Goal: Transaction & Acquisition: Purchase product/service

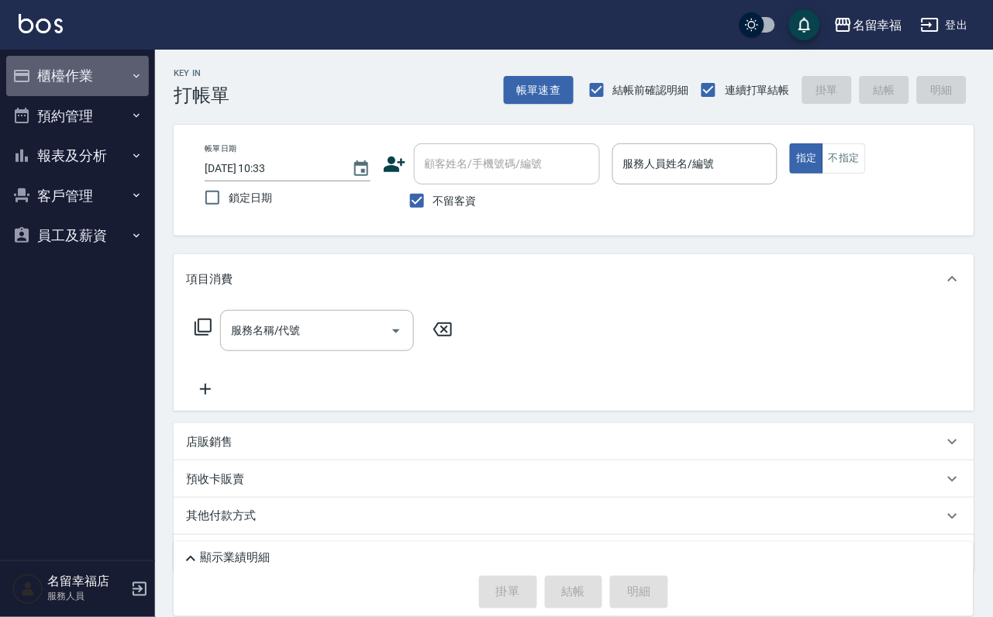
click at [91, 68] on button "櫃檯作業" at bounding box center [77, 76] width 143 height 40
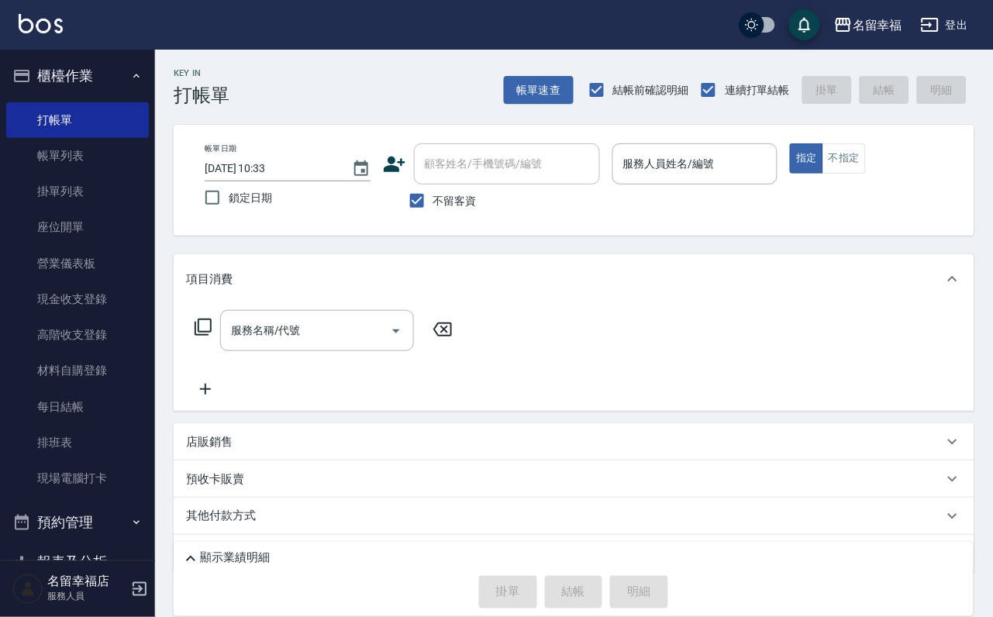
click at [130, 503] on ul "打帳單 帳單列表 掛單列表 座位開單 營業儀表板 現金收支登錄 高階收支登錄 材料自購登錄 每日結帳 排班表 現場電腦打卡" at bounding box center [77, 299] width 143 height 407
click at [130, 496] on link "現場電腦打卡" at bounding box center [77, 479] width 143 height 36
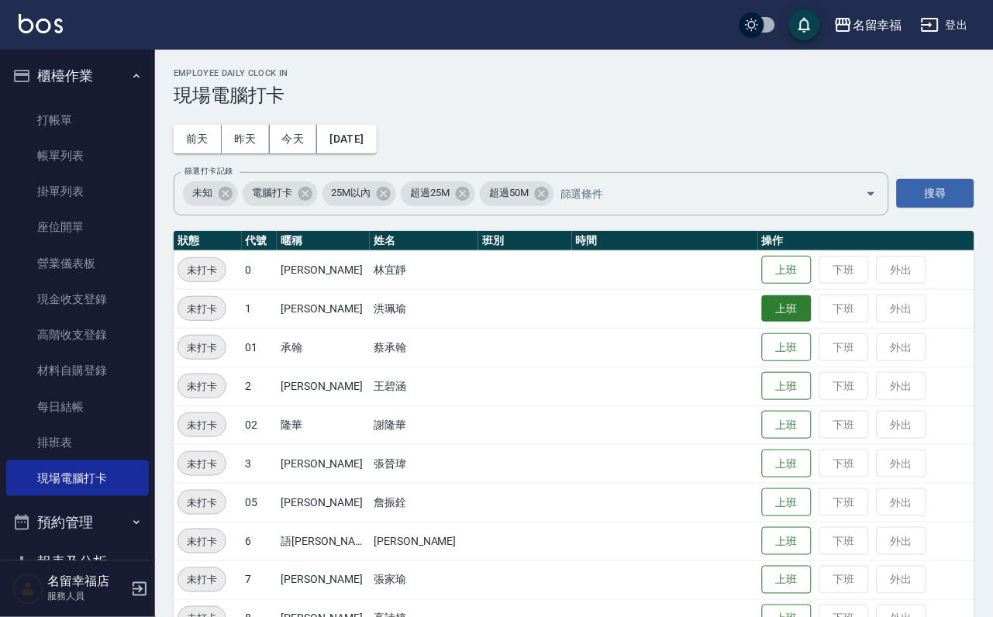
click at [773, 323] on button "上班" at bounding box center [787, 308] width 50 height 27
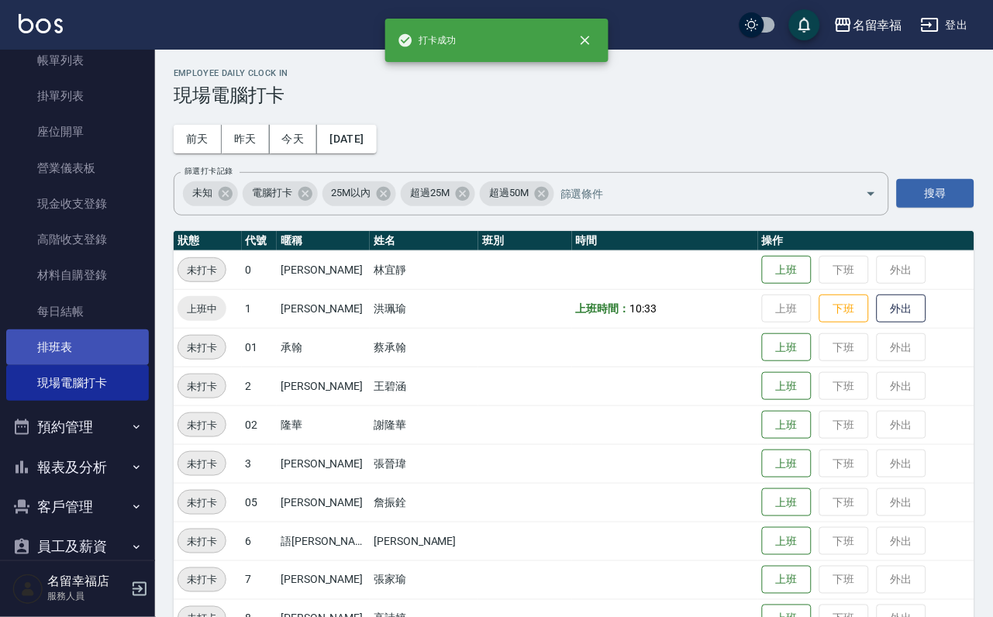
scroll to position [178, 0]
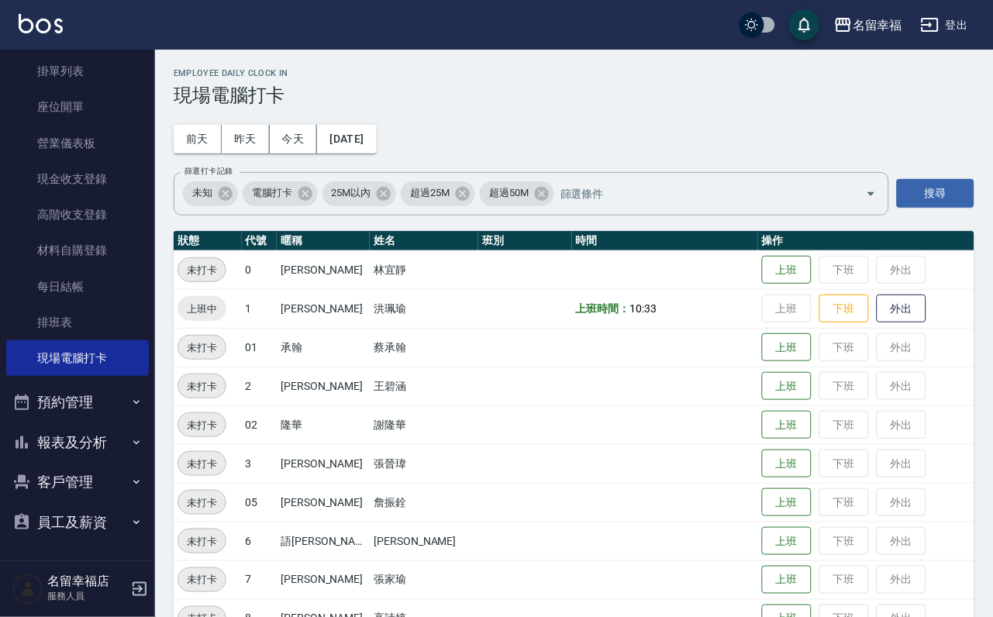
click at [73, 431] on button "報表及分析" at bounding box center [77, 443] width 143 height 40
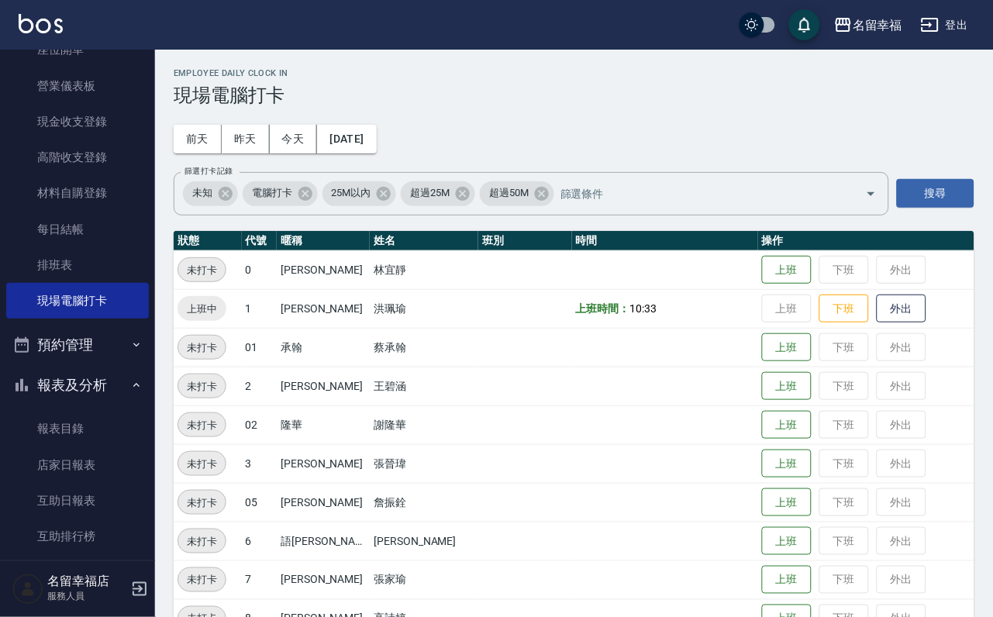
scroll to position [526, 0]
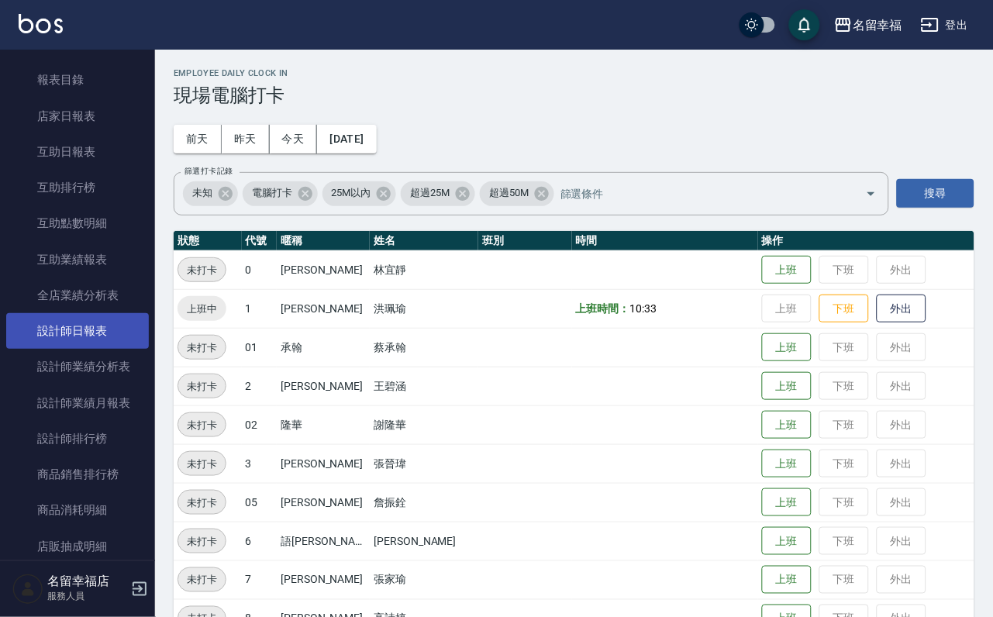
click at [105, 349] on link "設計師日報表" at bounding box center [77, 331] width 143 height 36
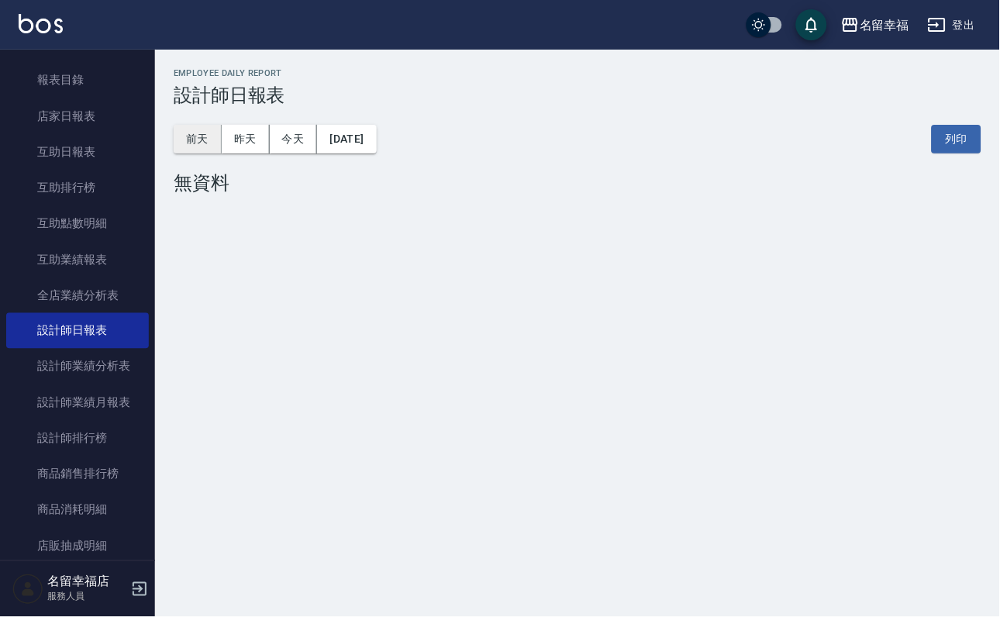
click at [205, 131] on button "前天" at bounding box center [198, 139] width 48 height 29
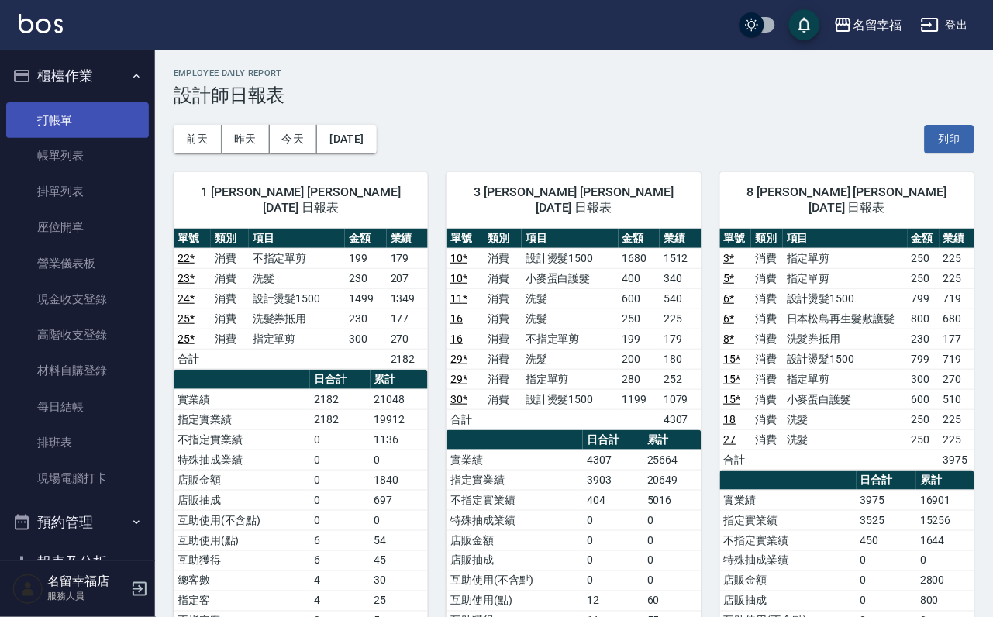
click at [72, 137] on link "打帳單" at bounding box center [77, 120] width 143 height 36
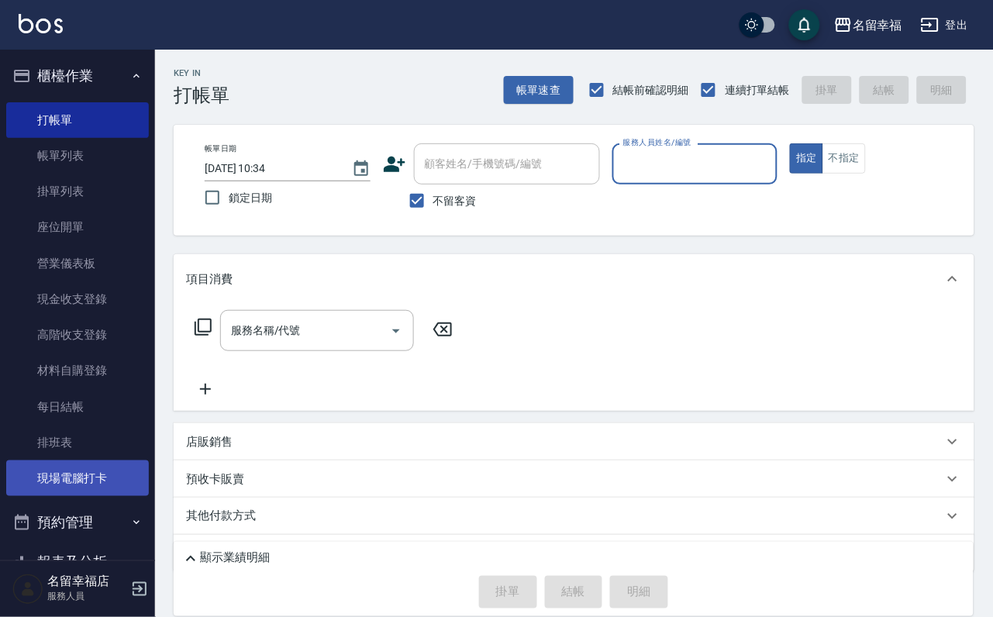
click at [77, 496] on link "現場電腦打卡" at bounding box center [77, 479] width 143 height 36
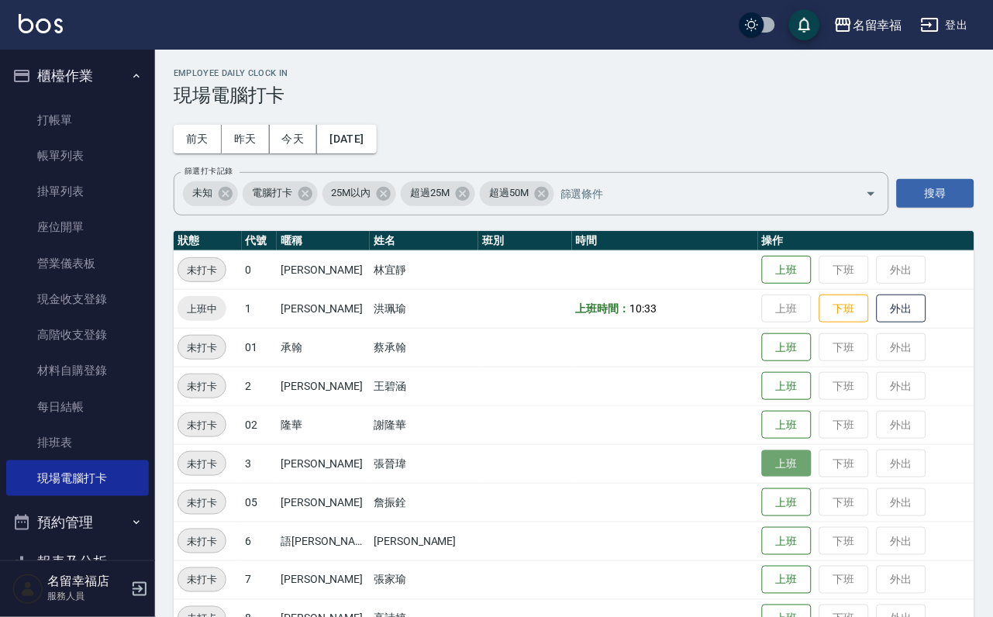
click at [762, 466] on button "上班" at bounding box center [787, 463] width 50 height 27
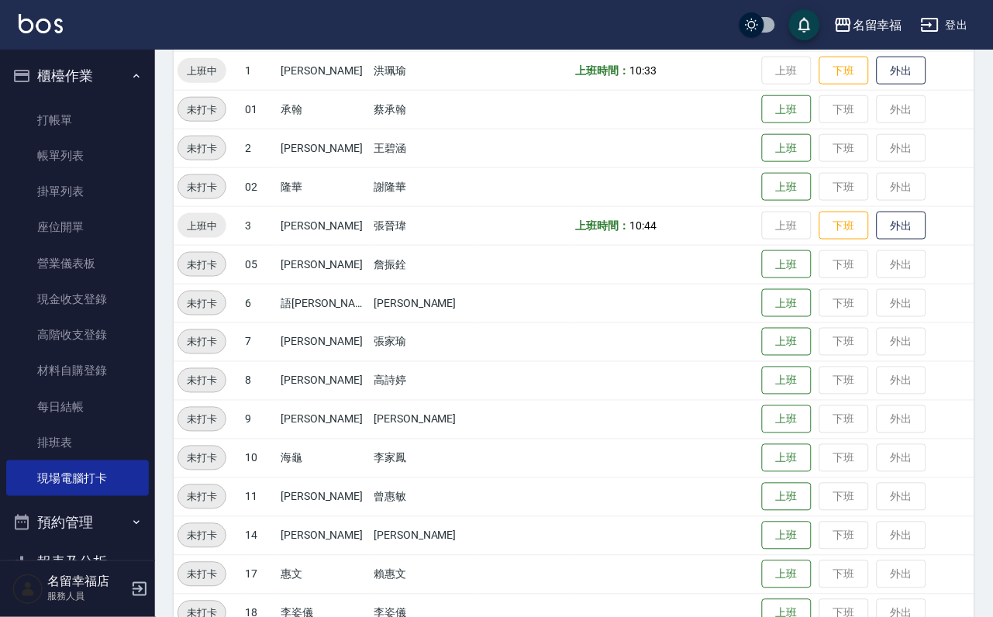
scroll to position [349, 0]
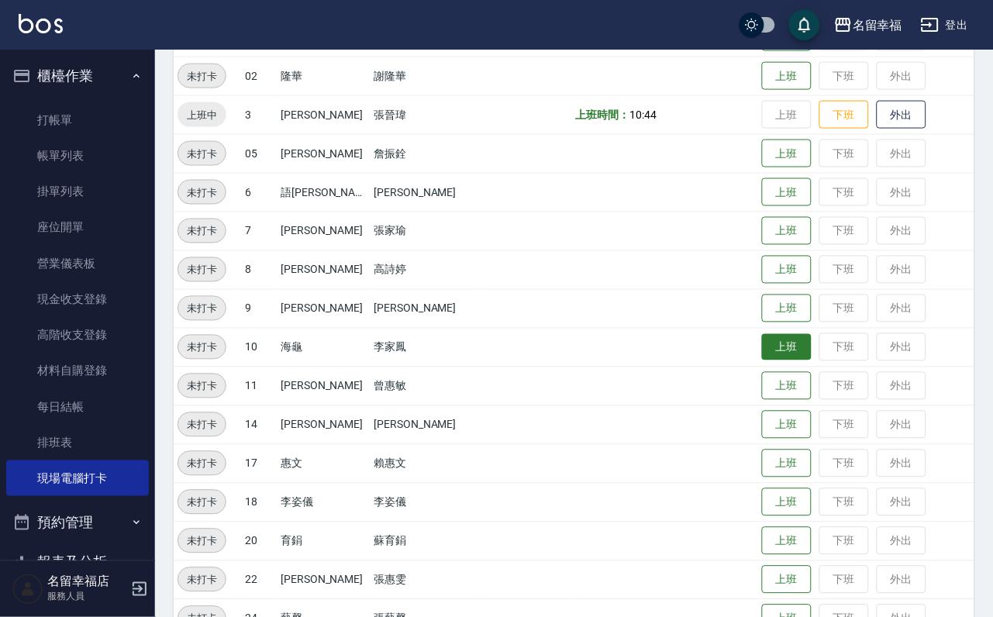
click at [765, 351] on button "上班" at bounding box center [787, 347] width 50 height 27
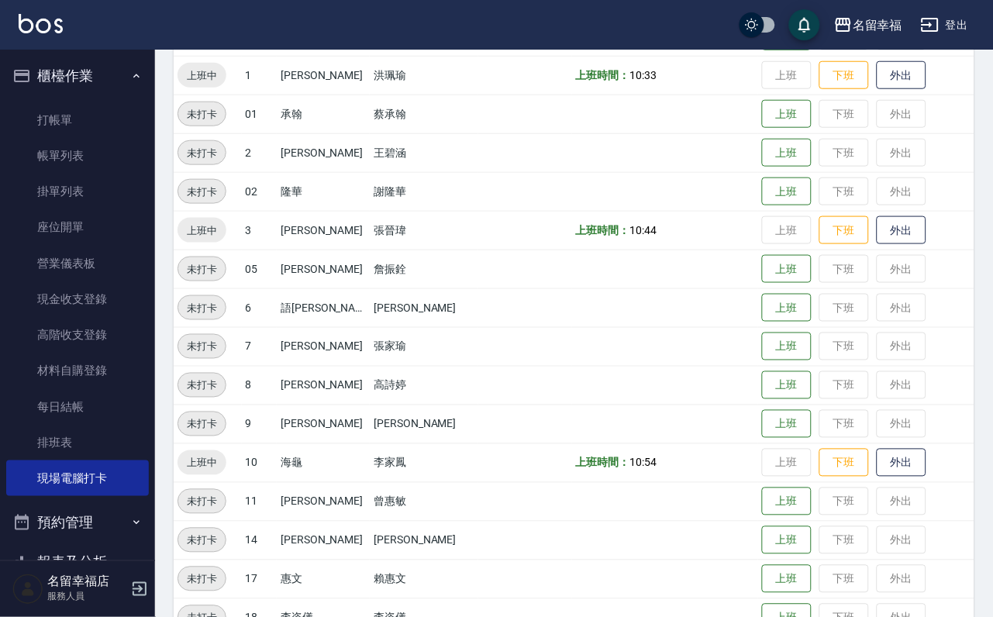
scroll to position [233, 0]
click at [765, 586] on button "上班" at bounding box center [787, 580] width 50 height 27
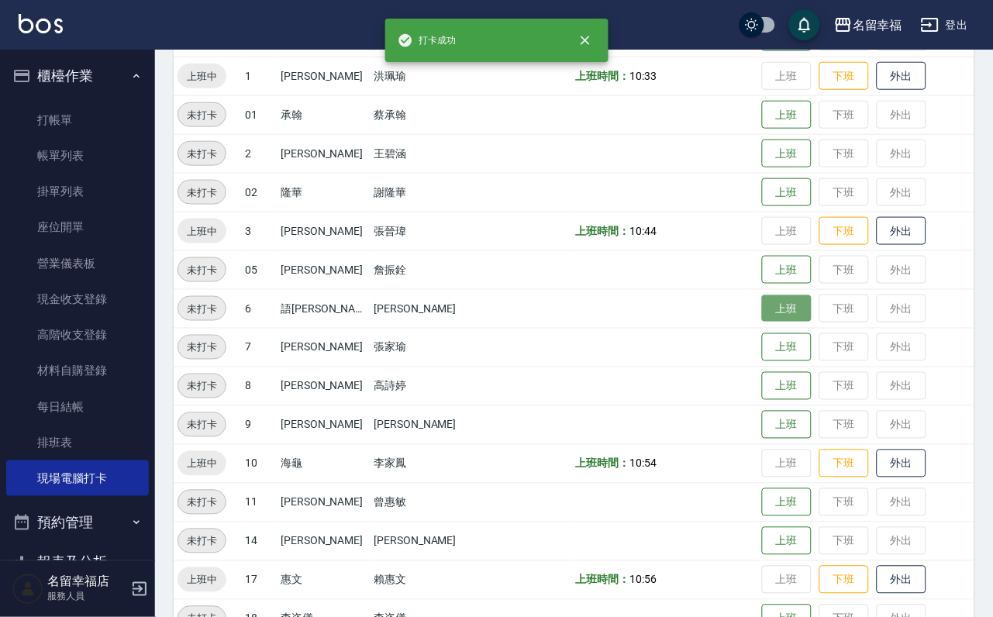
click at [779, 313] on button "上班" at bounding box center [787, 308] width 50 height 27
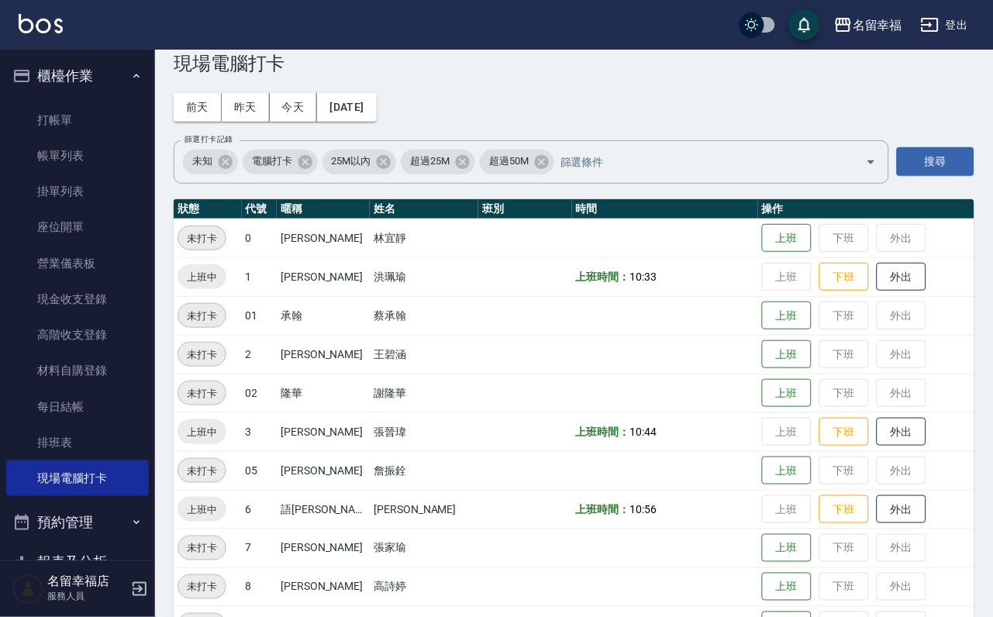
scroll to position [0, 0]
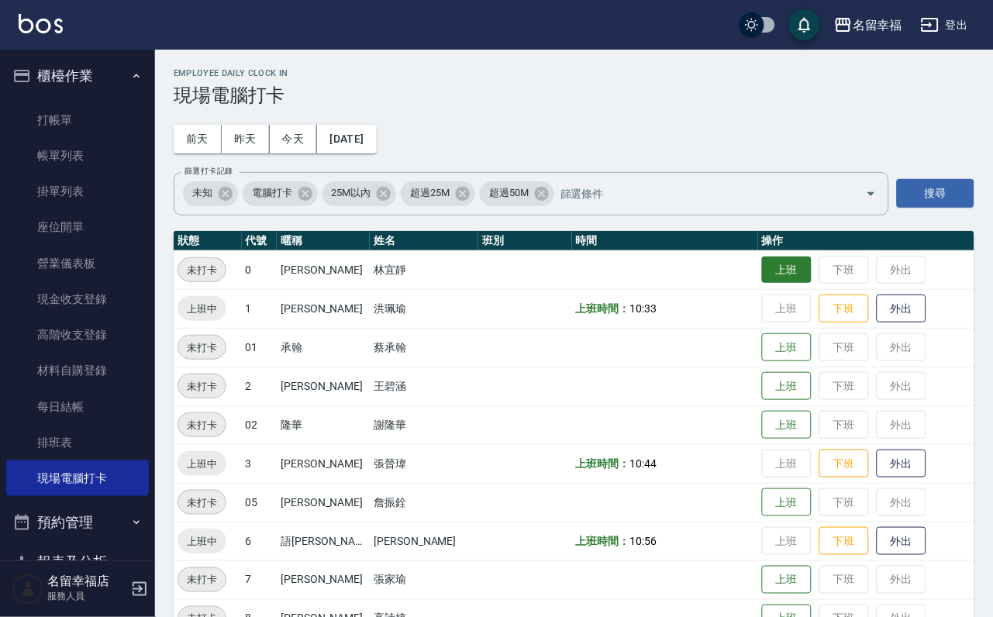
click at [768, 280] on button "上班" at bounding box center [787, 270] width 50 height 27
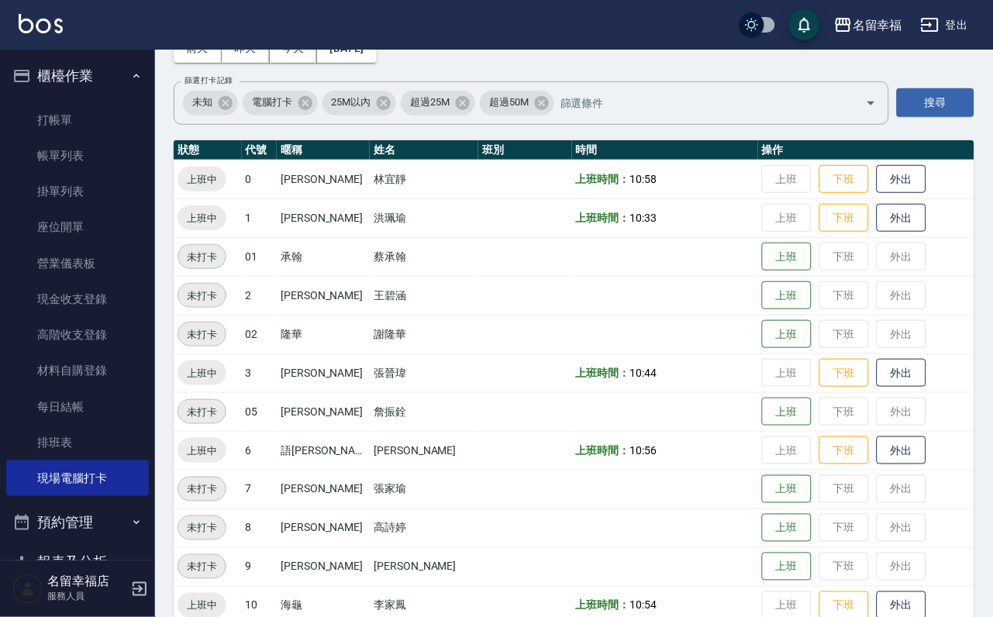
scroll to position [233, 0]
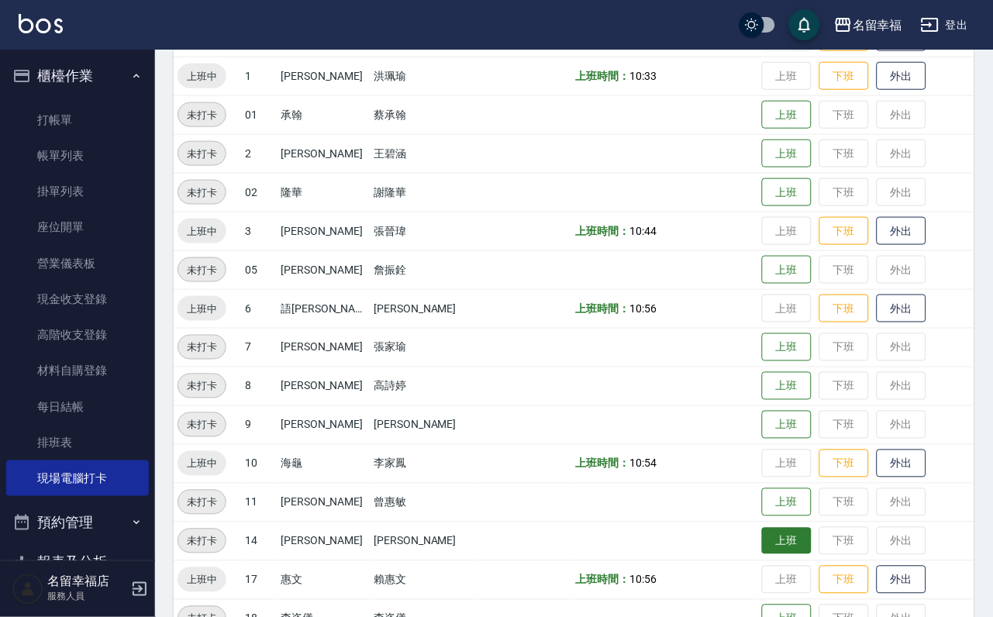
click at [762, 539] on button "上班" at bounding box center [787, 541] width 50 height 27
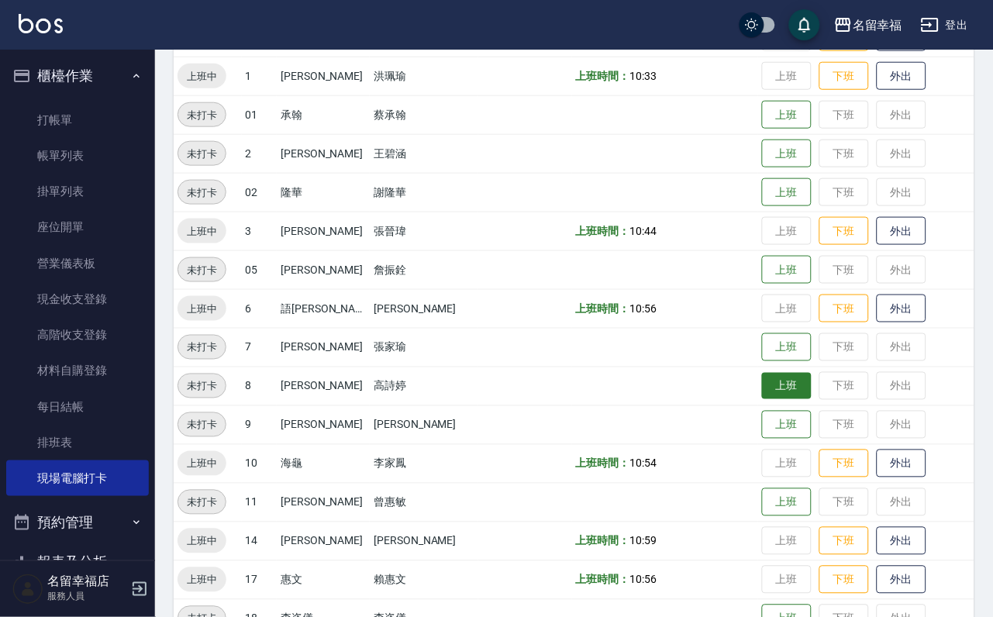
click at [771, 388] on button "上班" at bounding box center [787, 386] width 50 height 27
click at [770, 387] on button "上班" at bounding box center [787, 386] width 50 height 27
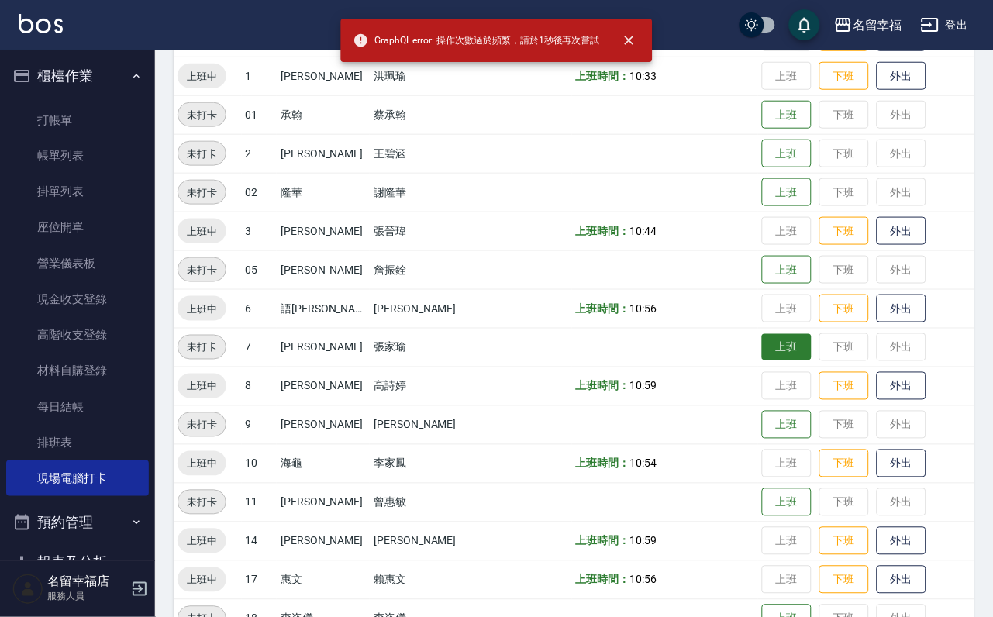
click at [774, 340] on button "上班" at bounding box center [787, 347] width 50 height 27
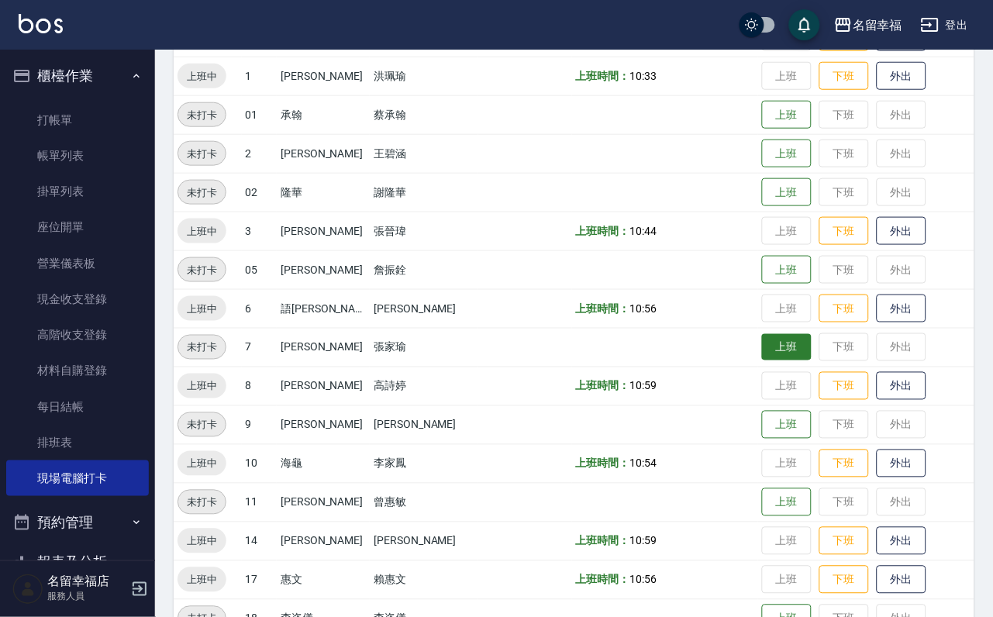
click at [774, 340] on button "上班" at bounding box center [787, 347] width 50 height 27
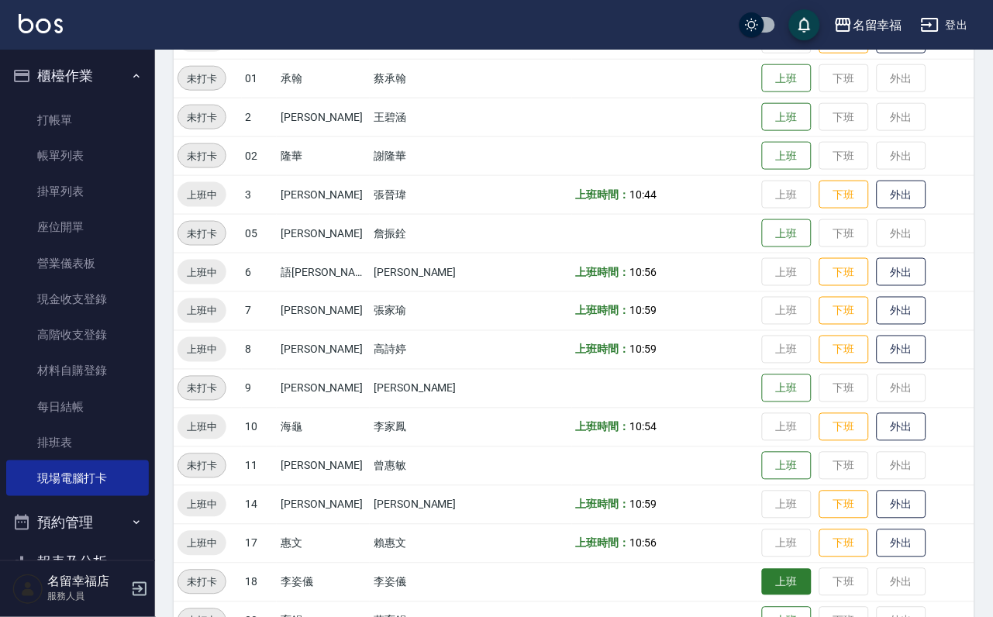
scroll to position [465, 0]
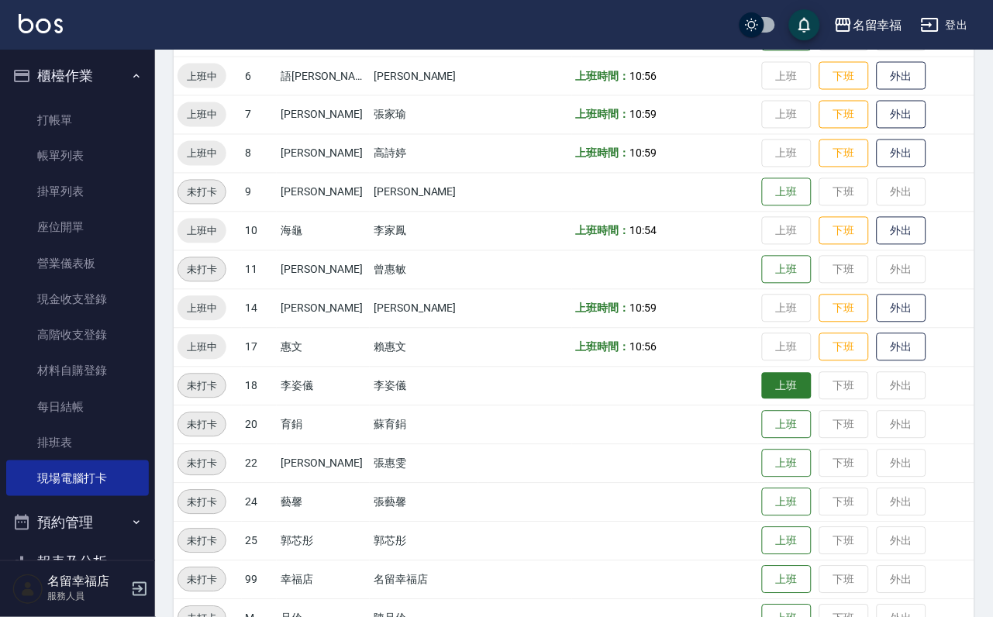
click at [764, 375] on button "上班" at bounding box center [787, 386] width 50 height 27
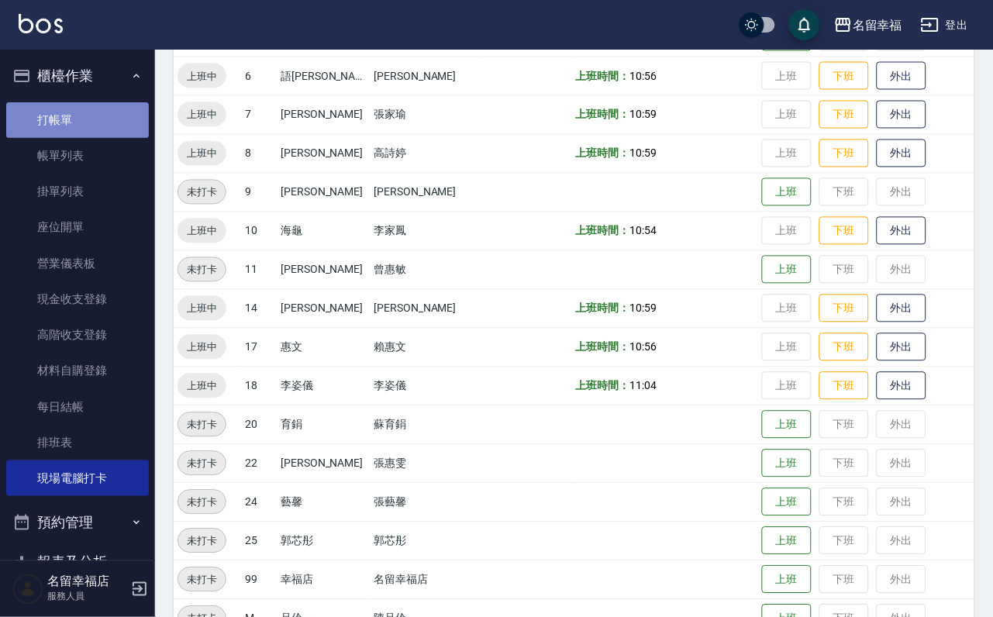
click at [101, 115] on link "打帳單" at bounding box center [77, 120] width 143 height 36
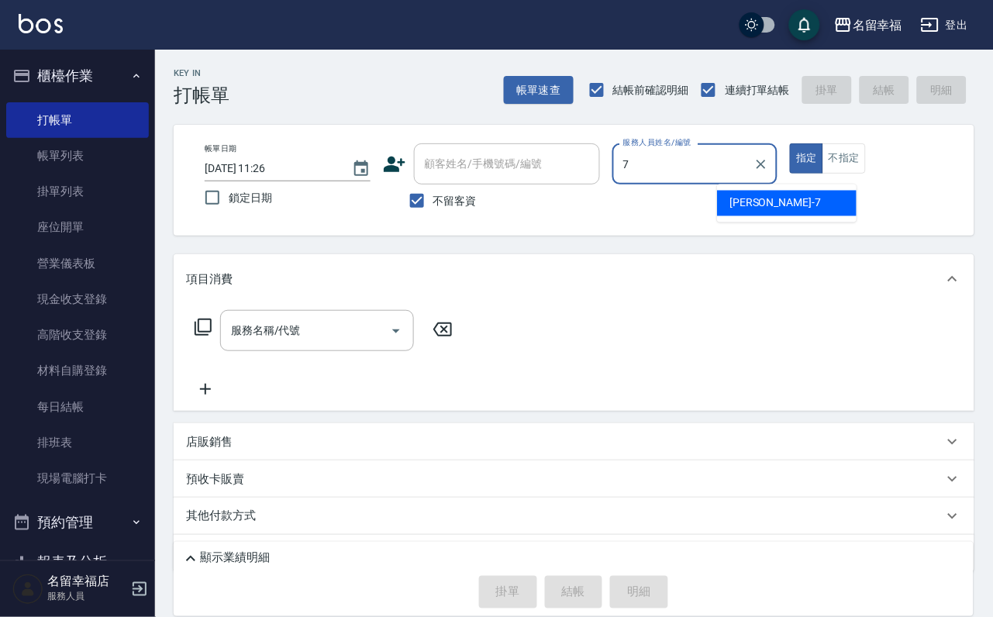
type input "[PERSON_NAME]-7"
type button "true"
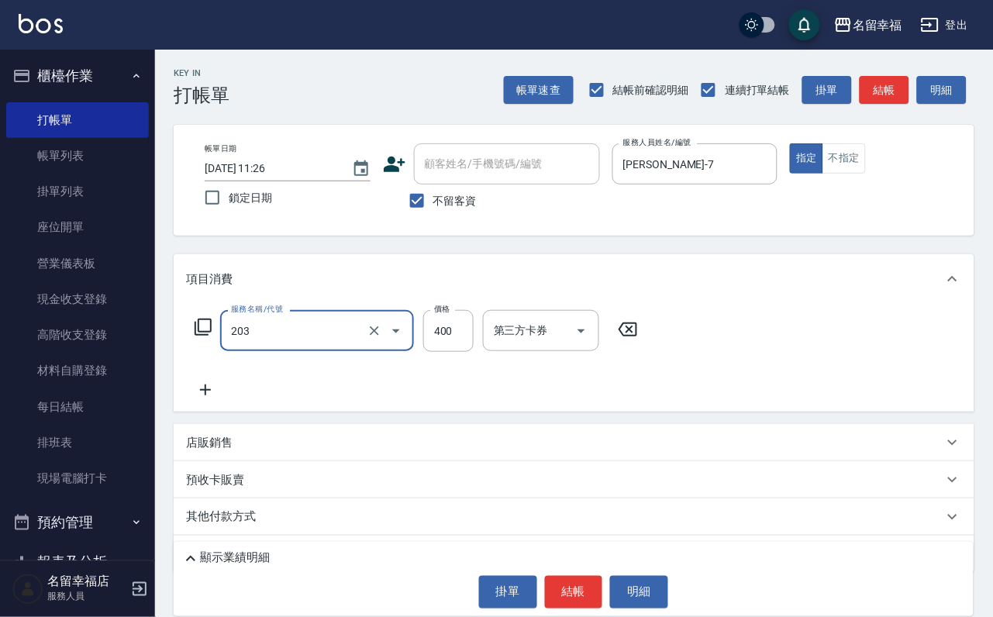
type input "指定單剪(203)"
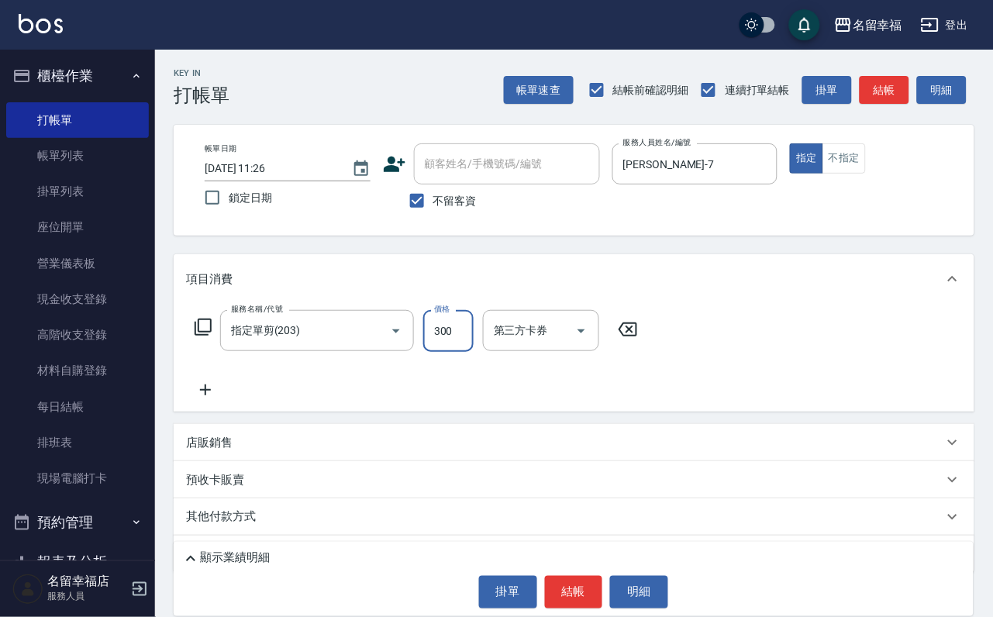
type input "300"
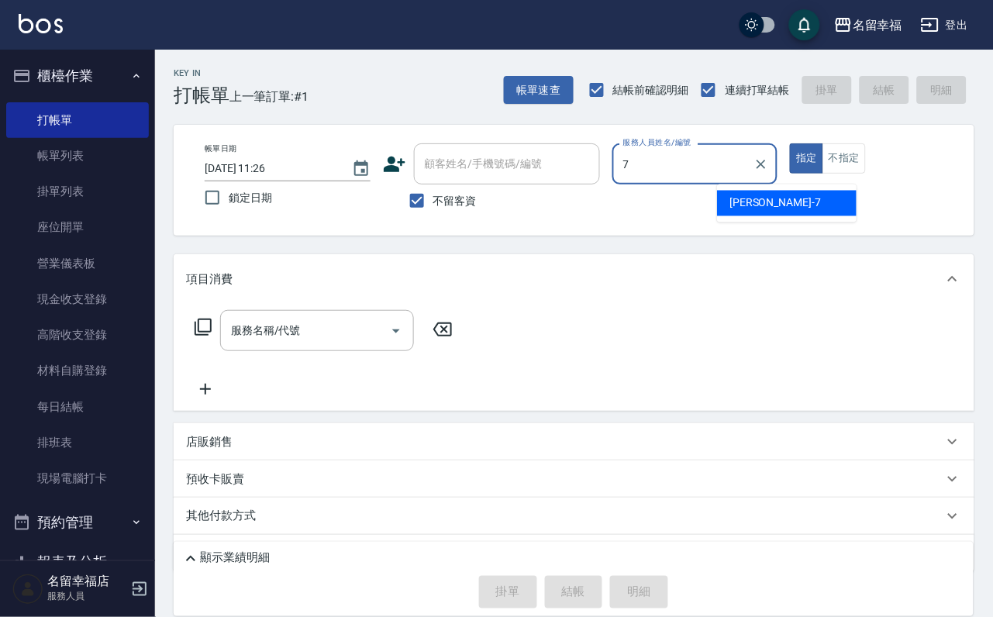
type input "[PERSON_NAME]-7"
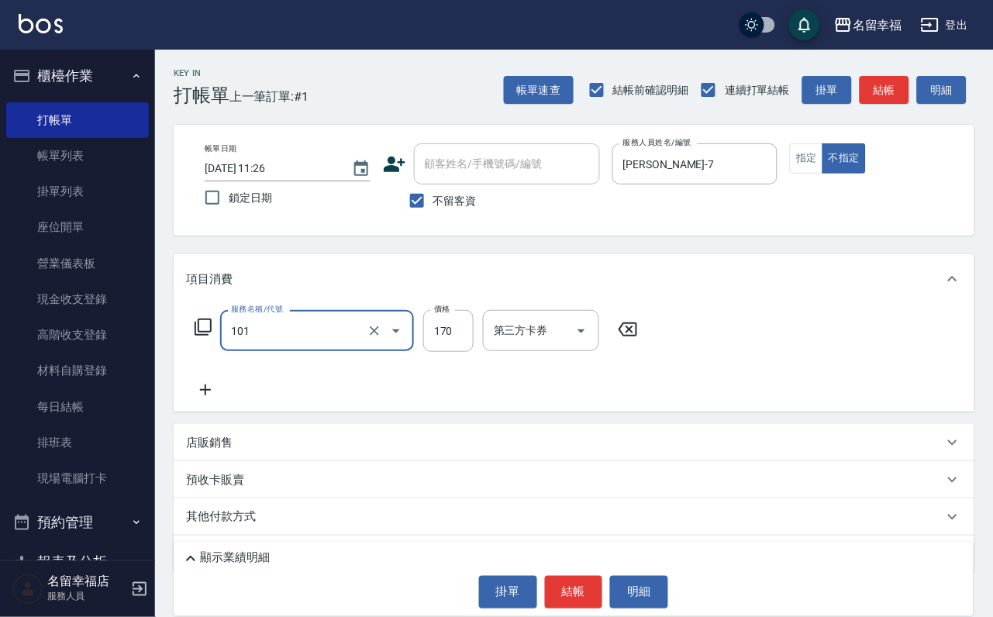
type input "洗髮(101)"
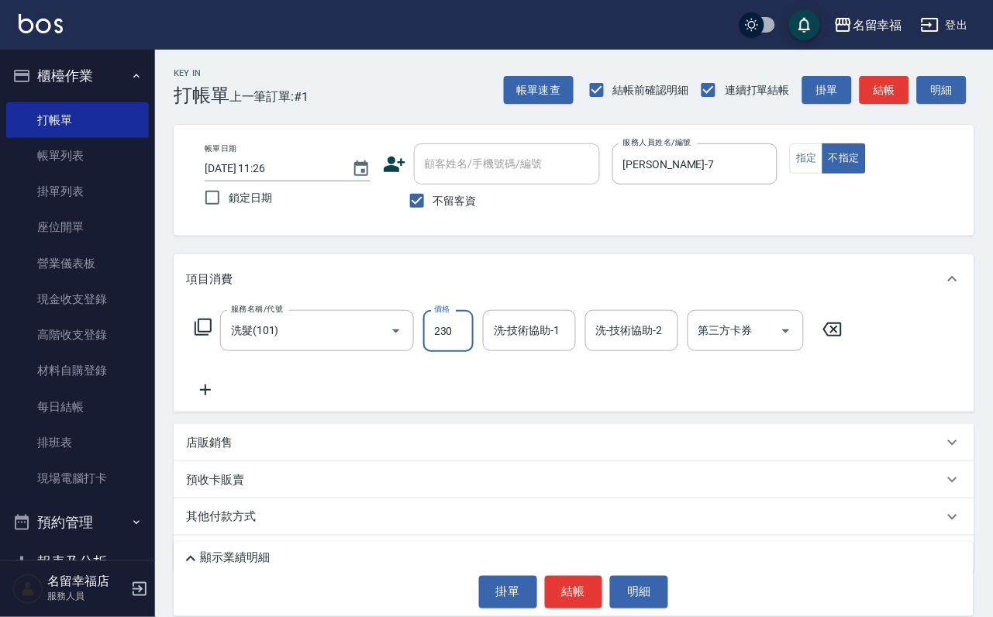
type input "230"
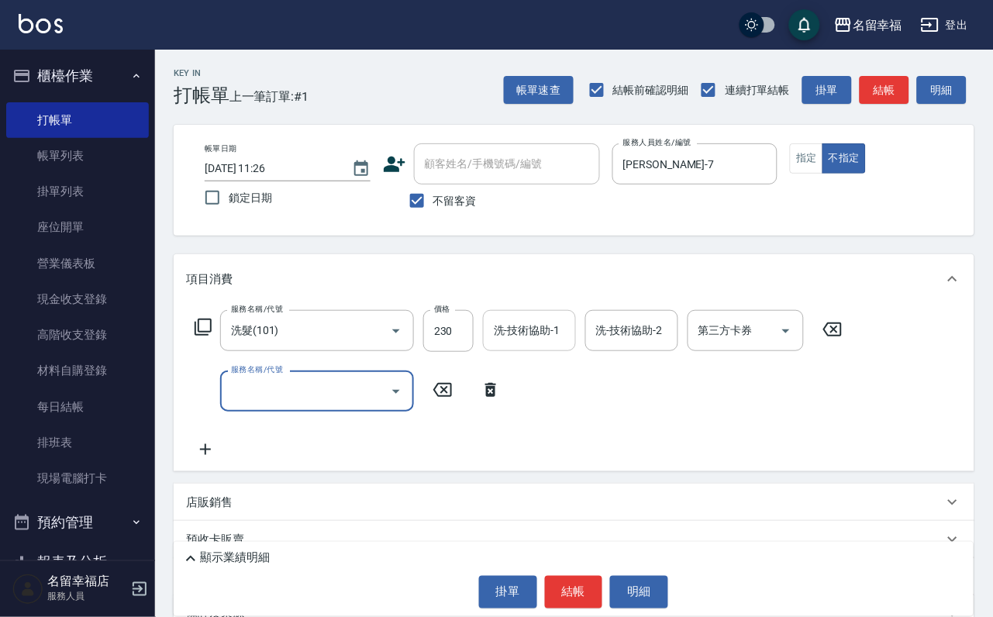
click at [554, 329] on div "洗-技術協助-1 洗-技術協助-1" at bounding box center [529, 330] width 93 height 41
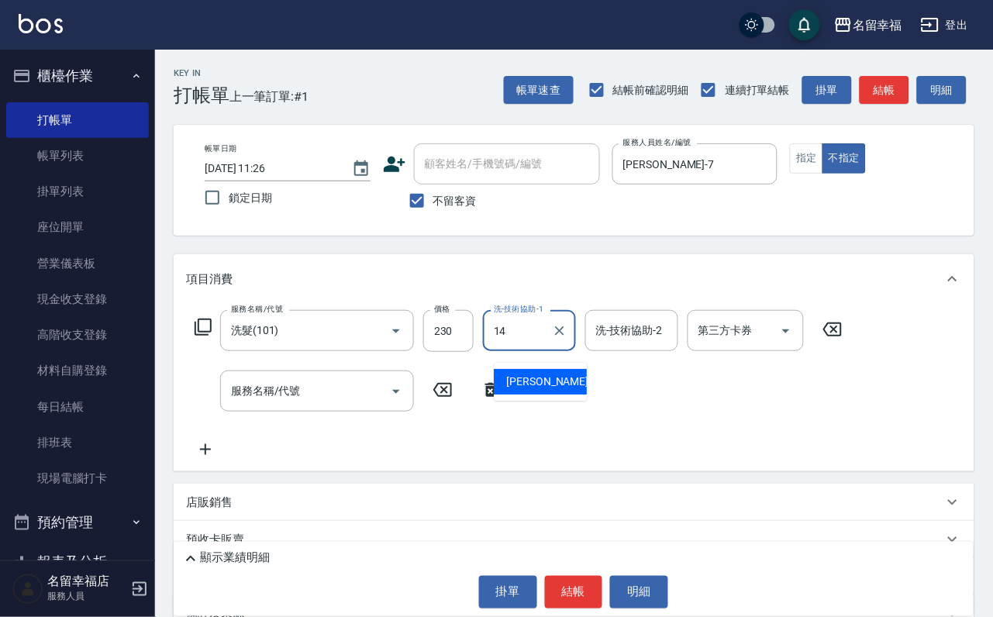
type input "[PERSON_NAME]-14"
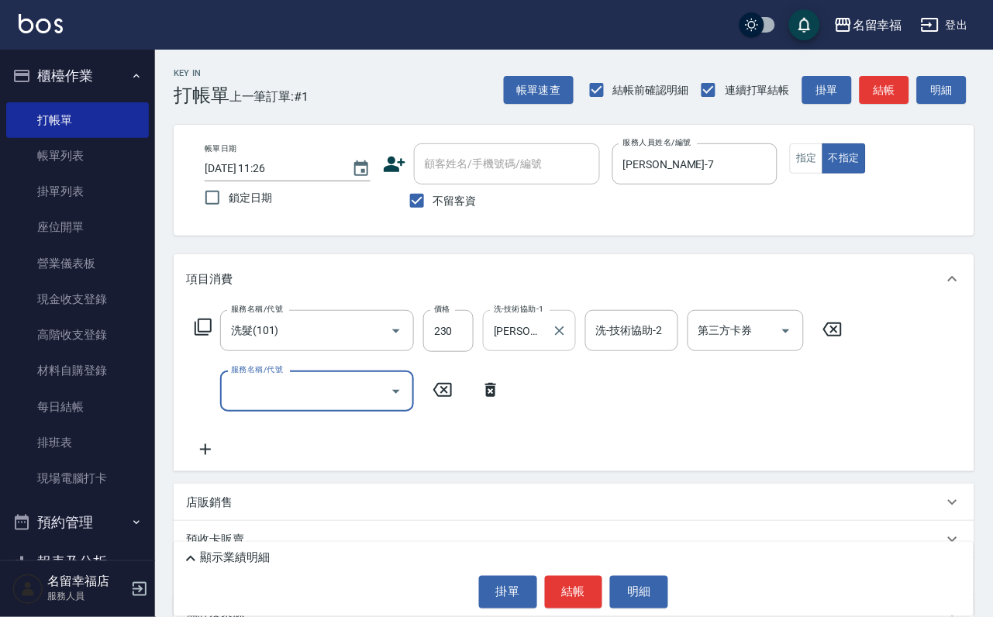
type input "1"
type input "不指定單剪(202)"
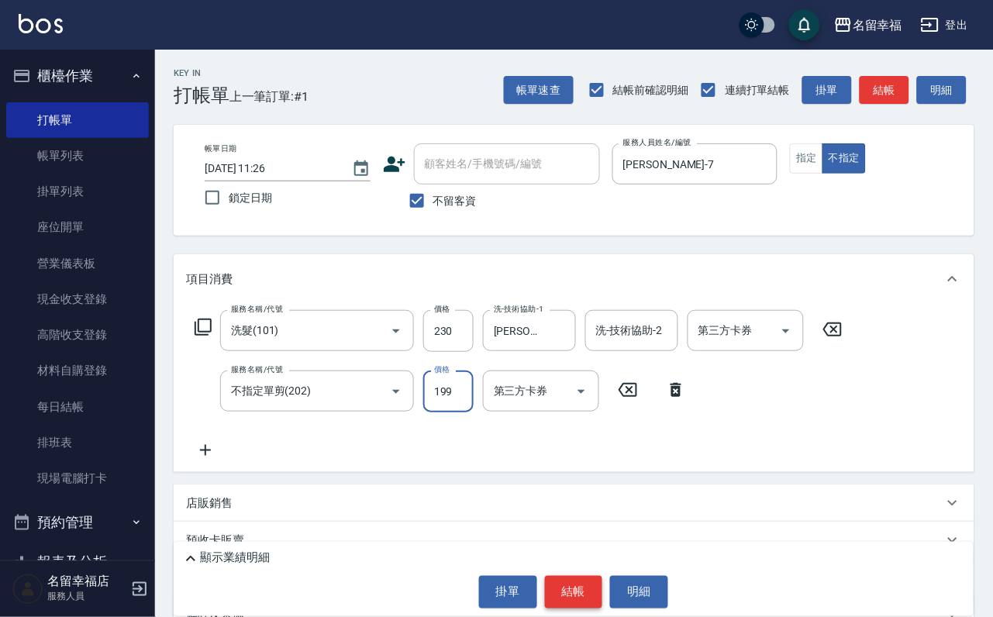
click at [565, 598] on button "結帳" at bounding box center [574, 592] width 58 height 33
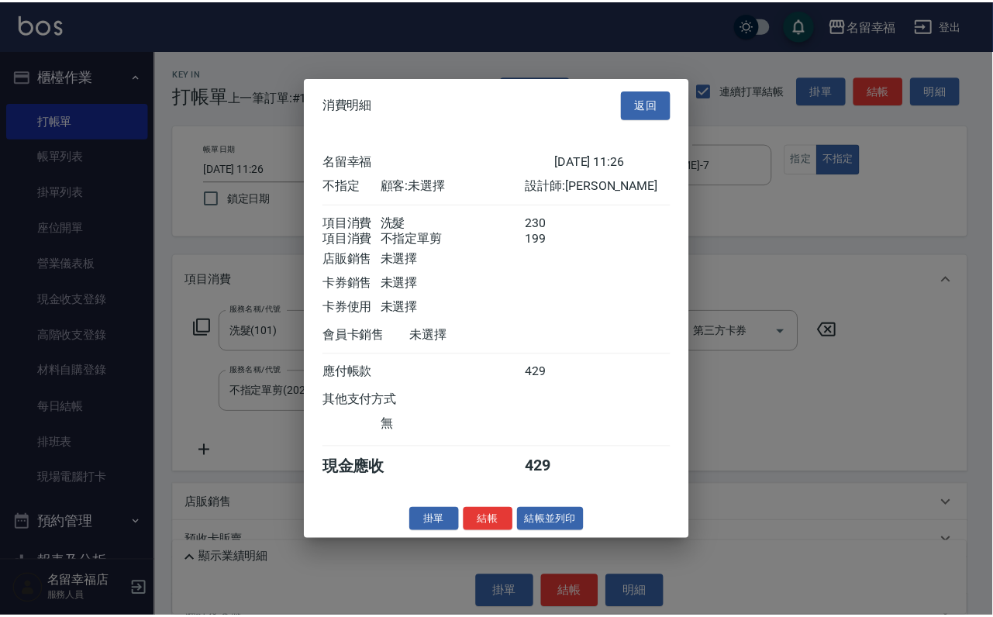
scroll to position [278, 0]
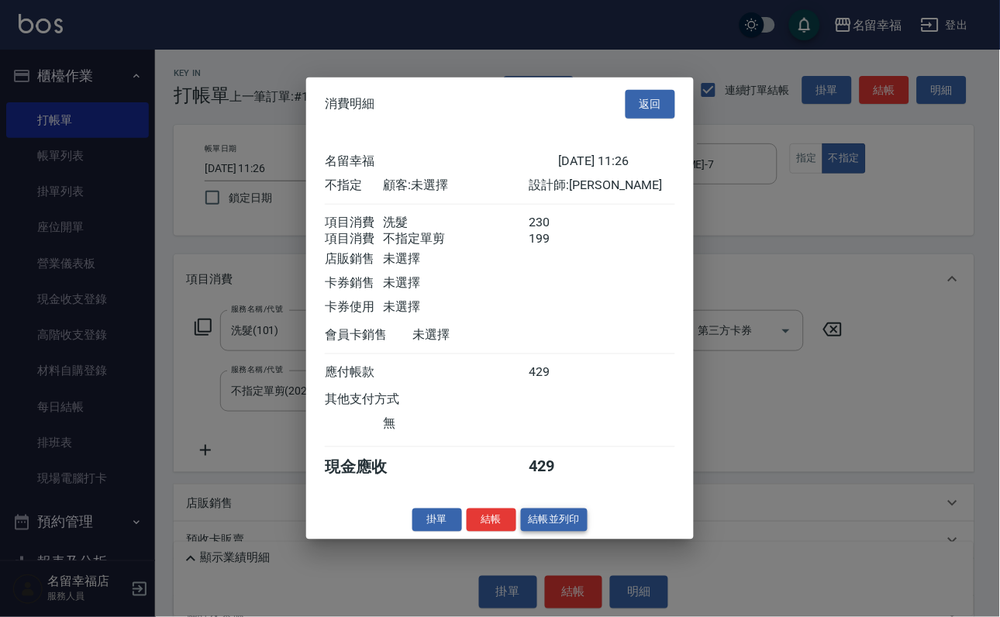
click at [528, 532] on button "結帳並列印" at bounding box center [554, 520] width 67 height 24
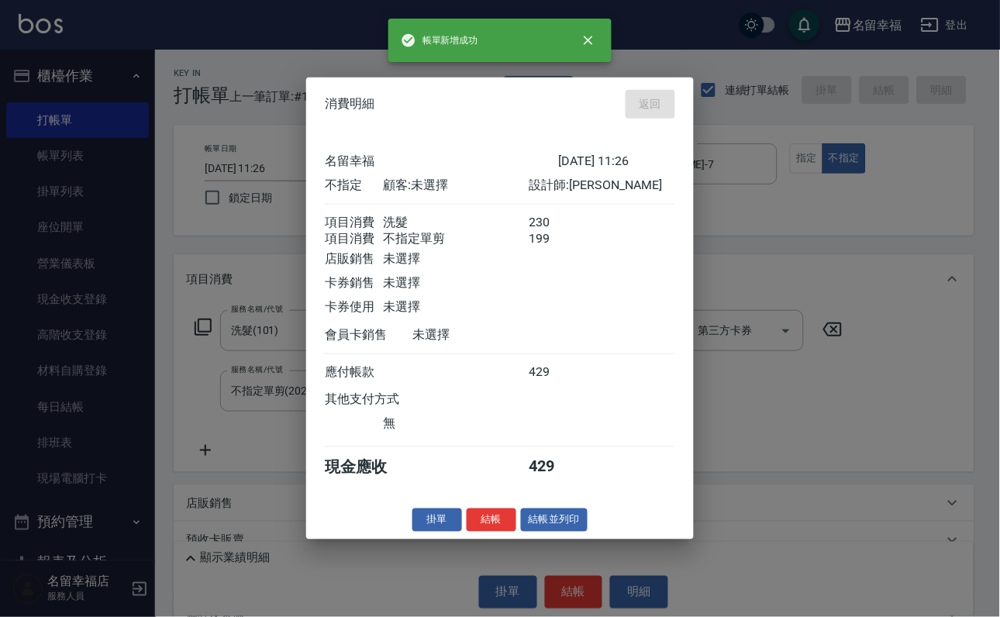
type input "[DATE] 11:59"
